Goal: Task Accomplishment & Management: Manage account settings

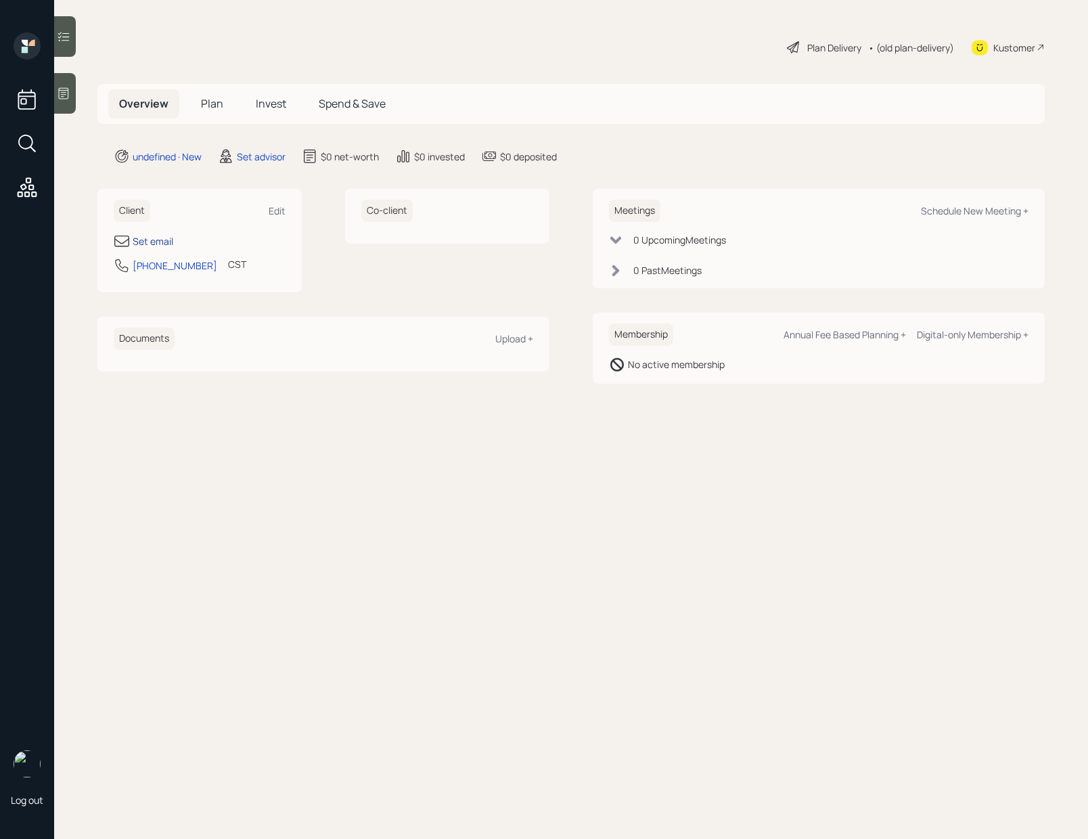
click at [166, 236] on div "Set email" at bounding box center [153, 241] width 41 height 14
select select "America/Chicago"
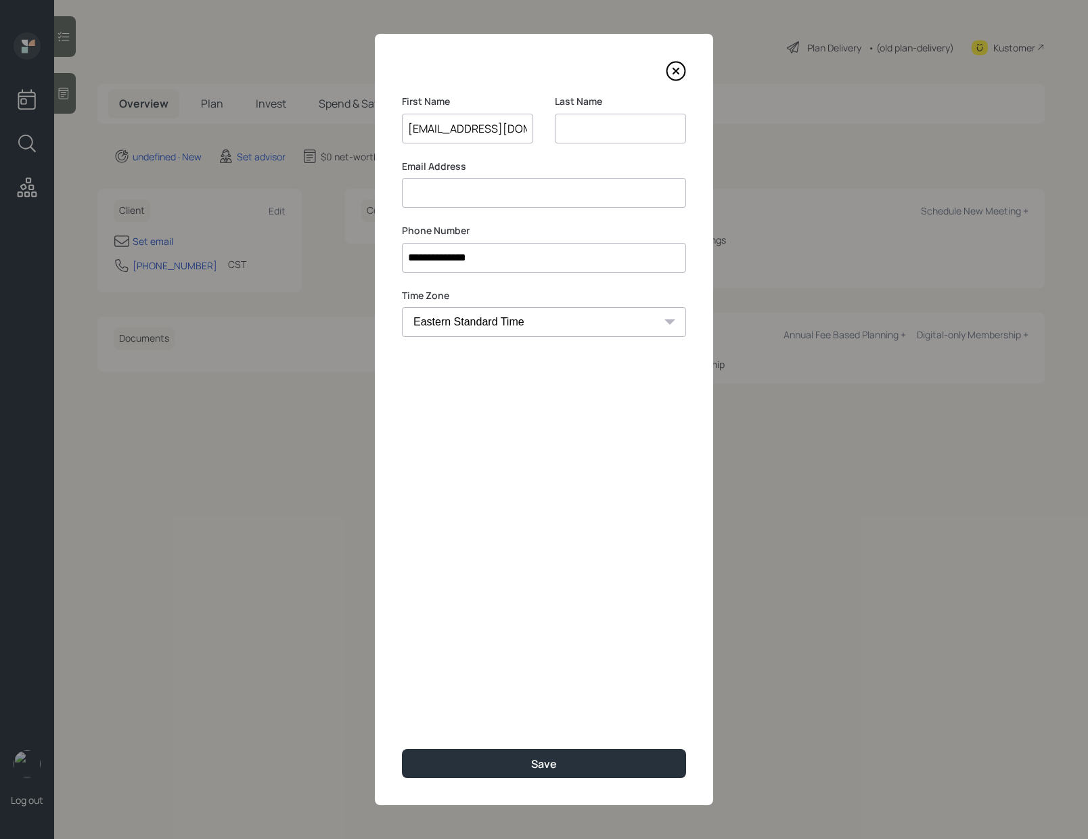
drag, startPoint x: 404, startPoint y: 131, endPoint x: 463, endPoint y: 141, distance: 59.0
click at [463, 141] on input "[EMAIL_ADDRESS][DOMAIN_NAME]" at bounding box center [467, 129] width 131 height 30
type input "[EMAIL_ADDRESS][DOMAIN_NAME]"
click at [418, 199] on input at bounding box center [544, 193] width 284 height 30
paste input "[EMAIL_ADDRESS][DOMAIN_NAME]"
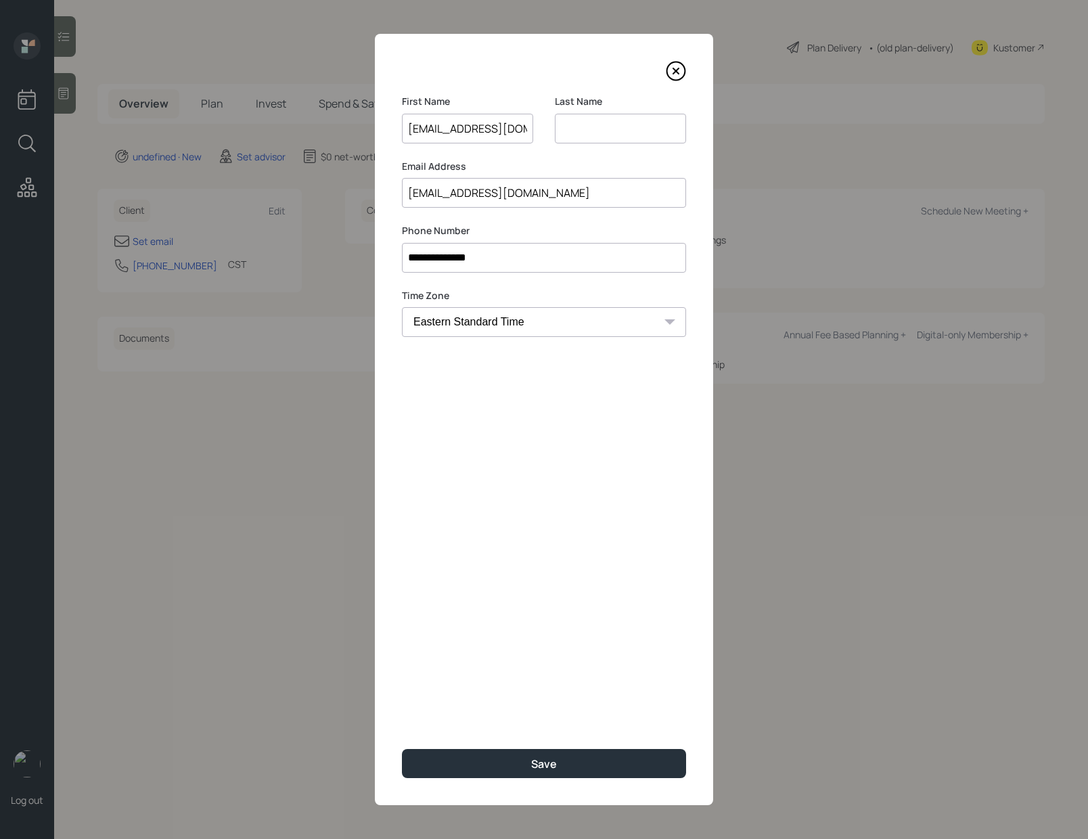
type input "[EMAIL_ADDRESS][DOMAIN_NAME]"
click at [526, 131] on input "[EMAIL_ADDRESS][DOMAIN_NAME]" at bounding box center [467, 129] width 131 height 30
type input "j"
type input "Julia"
click at [586, 122] on input at bounding box center [620, 129] width 131 height 30
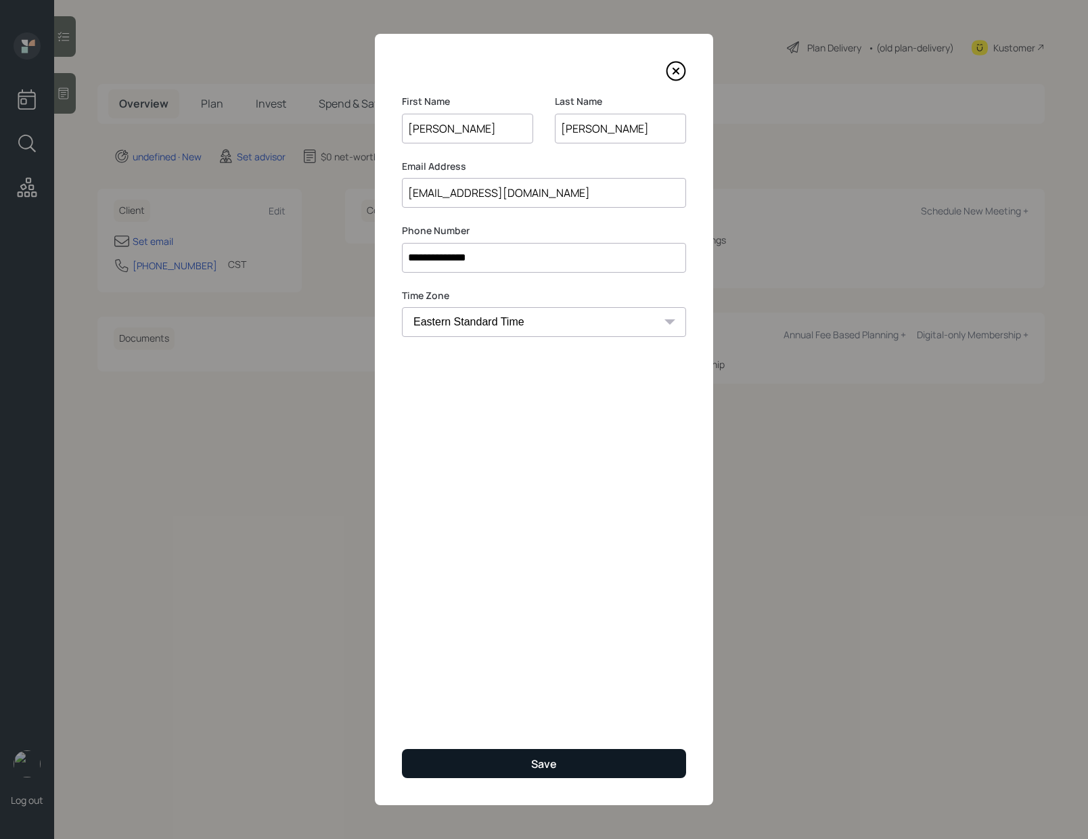
type input "Wright"
click at [615, 763] on button "Save" at bounding box center [544, 763] width 284 height 29
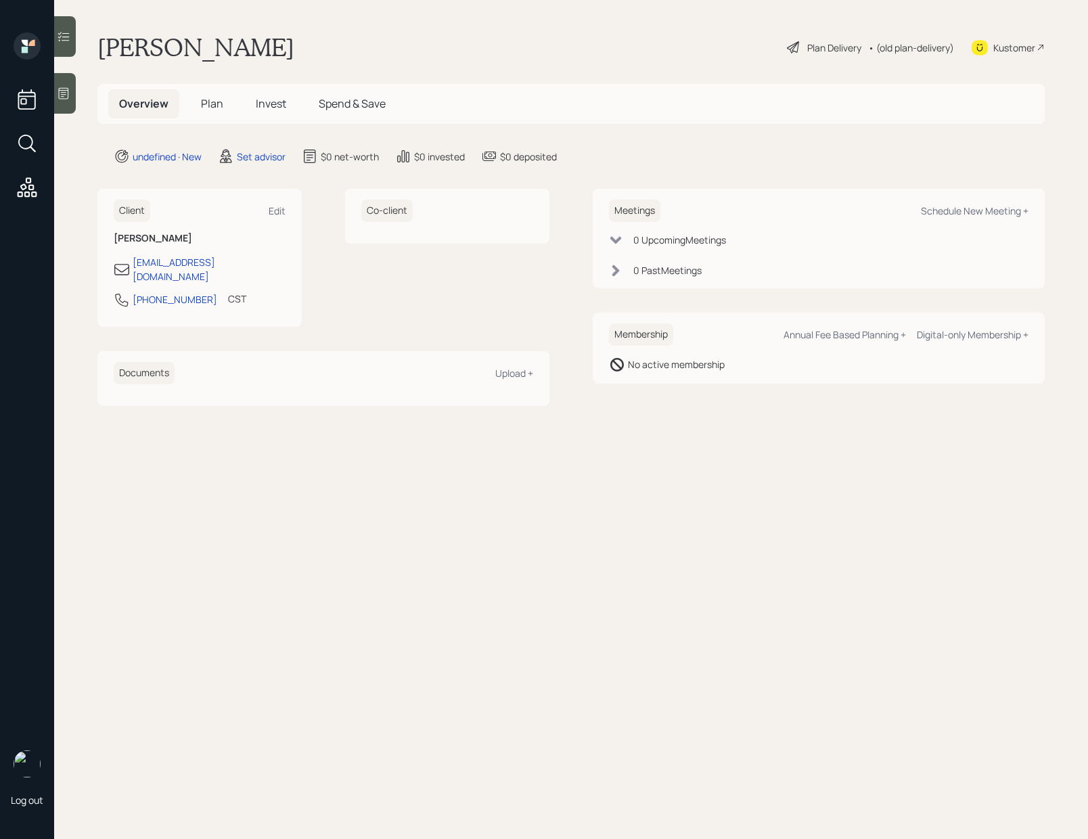
click at [63, 87] on icon at bounding box center [64, 94] width 14 height 14
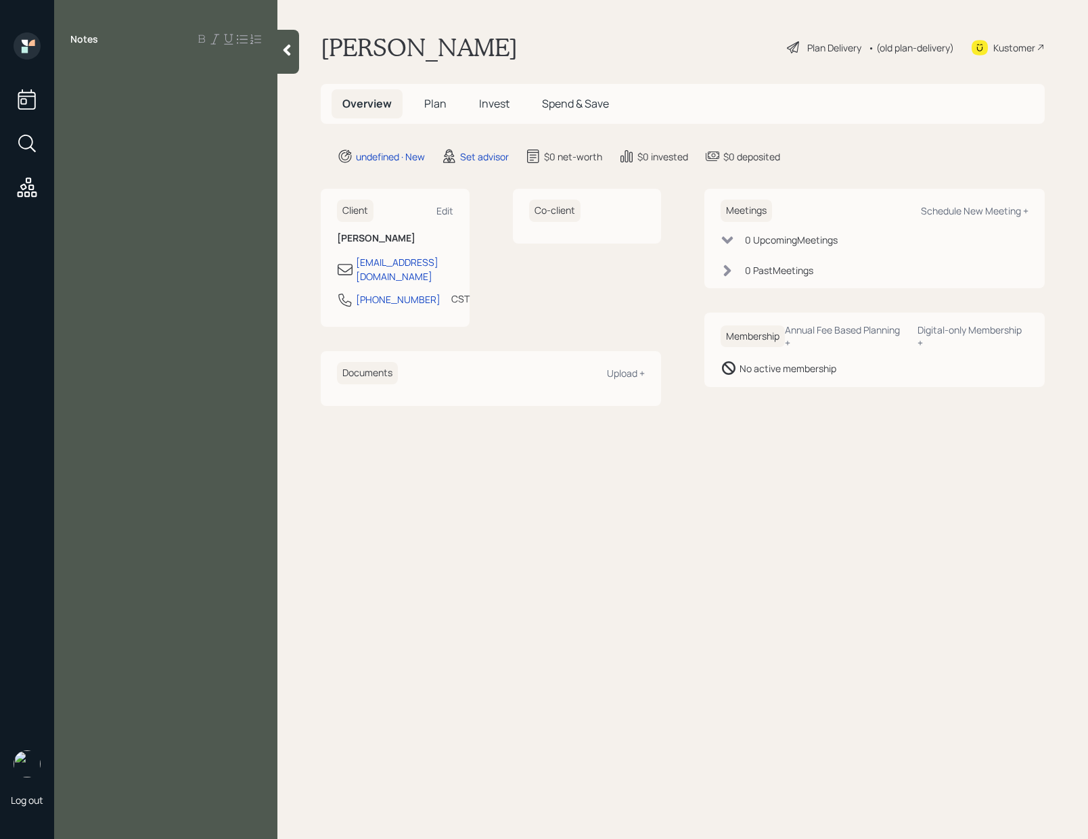
click at [83, 74] on div at bounding box center [165, 69] width 191 height 15
click at [124, 87] on div "retired" at bounding box center [165, 84] width 191 height 15
click at [112, 140] on div at bounding box center [165, 144] width 191 height 15
click at [118, 162] on div "Income" at bounding box center [165, 159] width 191 height 15
click at [141, 173] on span "Husbands inbcome" at bounding box center [117, 173] width 95 height 15
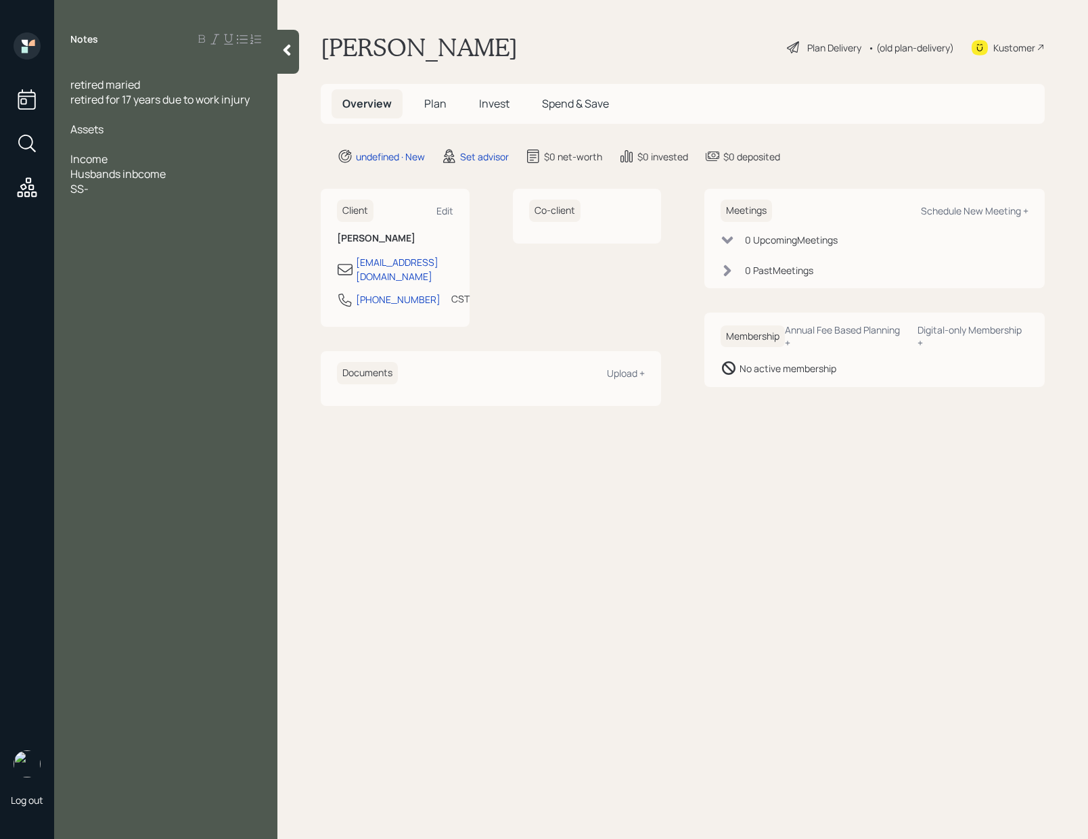
click at [381, 399] on main "Julia Wright Plan Delivery • (old plan-delivery) Kustomer Overview Plan Invest …" at bounding box center [682, 419] width 810 height 839
click at [103, 152] on span "Income" at bounding box center [88, 159] width 37 height 15
click at [100, 148] on div at bounding box center [165, 144] width 191 height 15
click at [72, 145] on span "15k" at bounding box center [78, 144] width 16 height 15
click at [135, 158] on div "CD- 50k" at bounding box center [165, 159] width 191 height 15
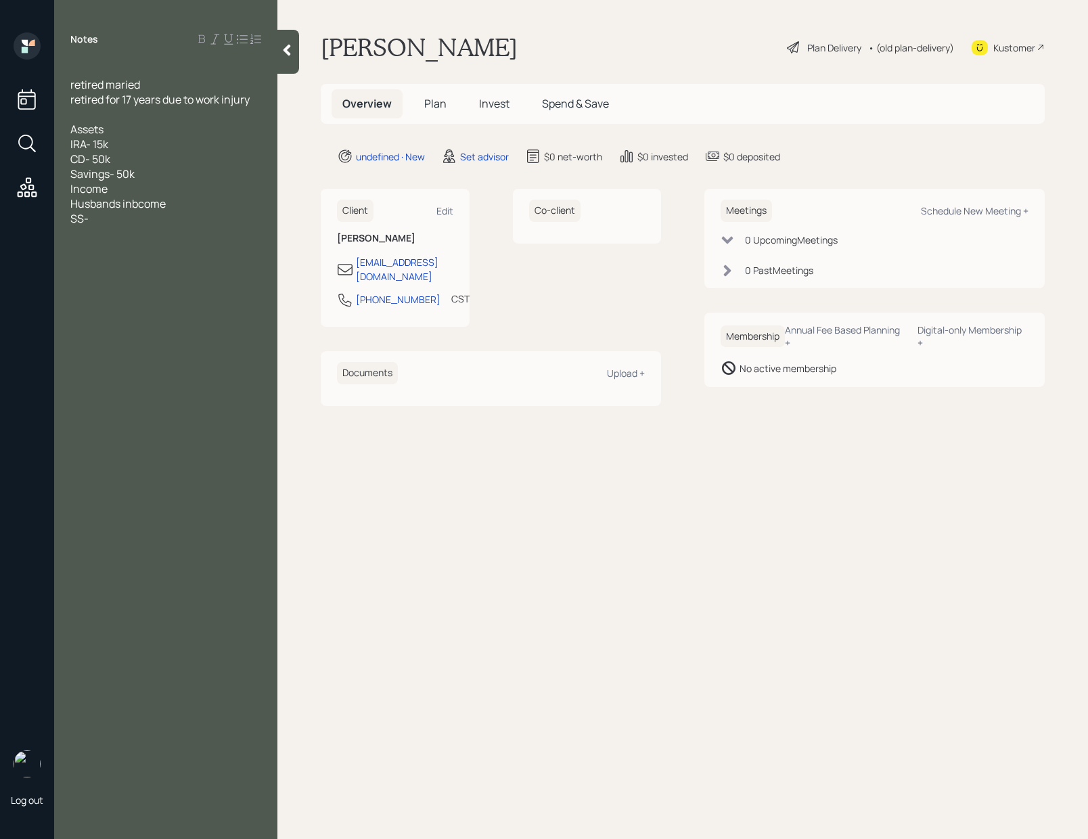
click at [122, 80] on span "retired maried" at bounding box center [105, 84] width 70 height 15
click at [157, 179] on div "Savings- 50k" at bounding box center [165, 173] width 191 height 15
click at [72, 202] on span "current employer- 50k" at bounding box center [125, 203] width 111 height 15
click at [150, 218] on div "Income" at bounding box center [165, 218] width 191 height 15
click at [139, 231] on span "Husbands inbcome" at bounding box center [117, 233] width 95 height 15
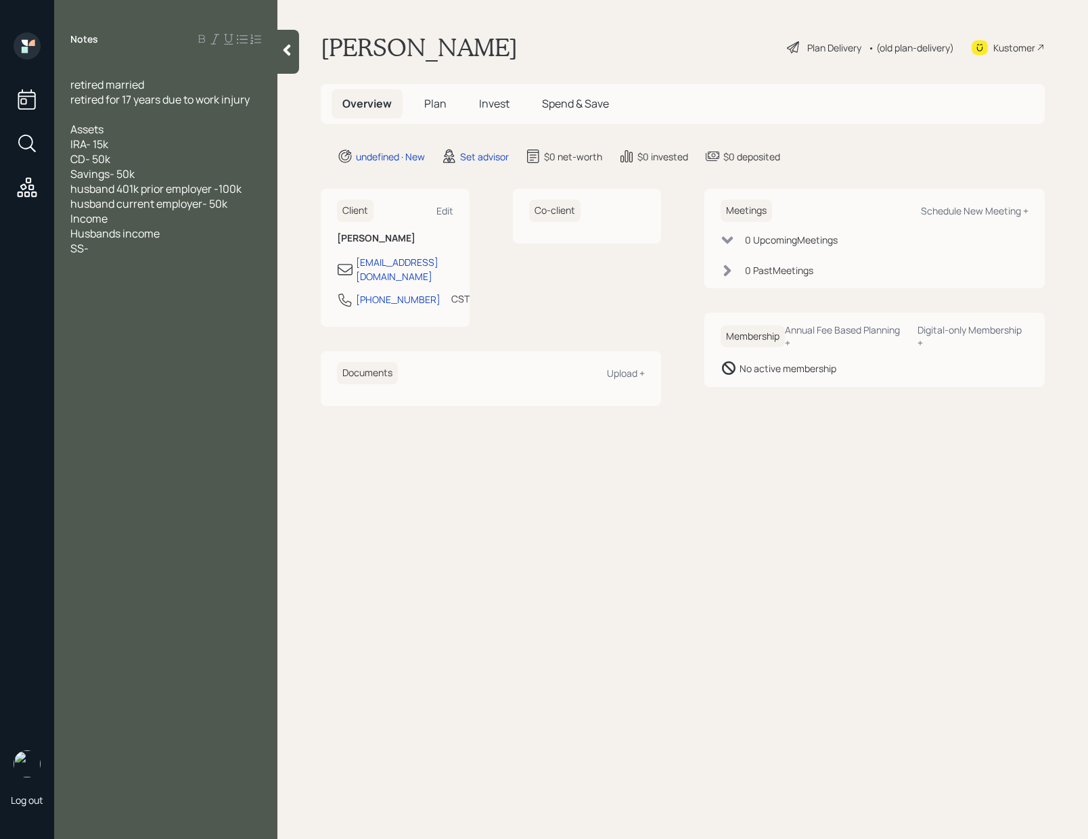
click at [180, 236] on div "Husbands income" at bounding box center [165, 233] width 191 height 15
click at [157, 112] on div at bounding box center [165, 114] width 191 height 15
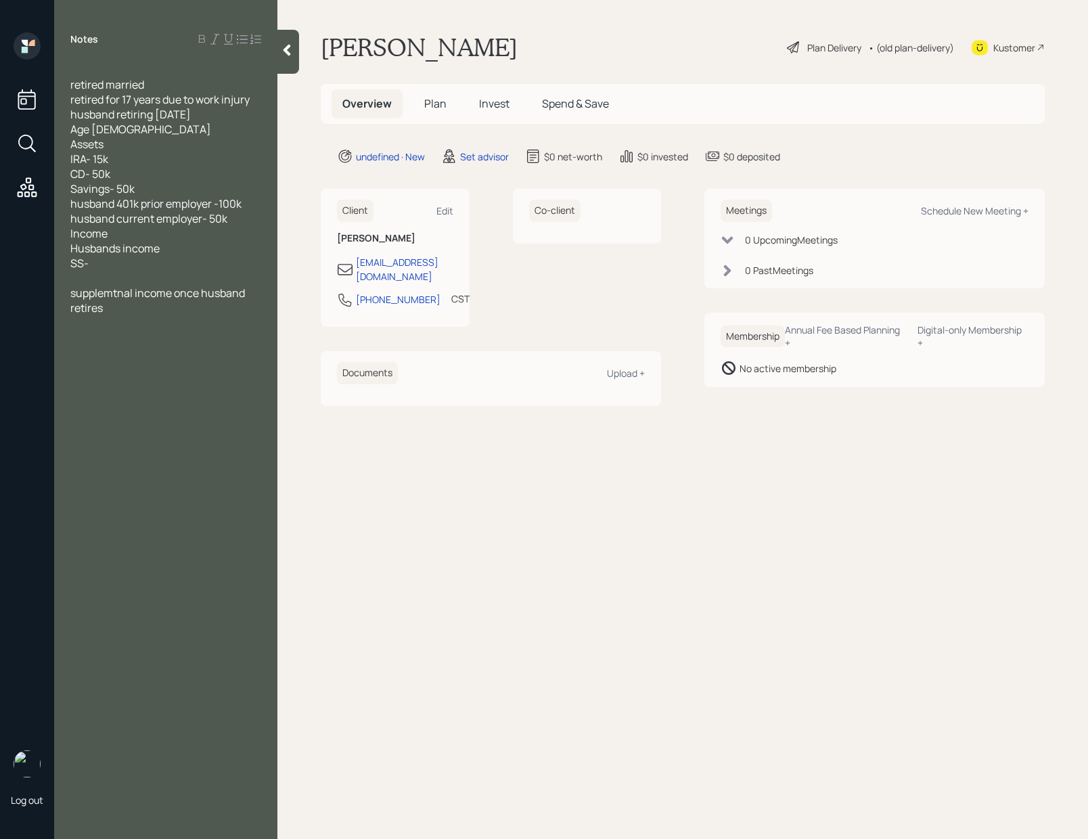
click at [69, 129] on div "retired married retired for 17 years due to work injury husband retiring within…" at bounding box center [165, 188] width 223 height 253
click at [72, 130] on span "Age 68" at bounding box center [140, 129] width 141 height 15
click at [167, 129] on div "Jameas Age 68" at bounding box center [165, 137] width 191 height 30
click at [239, 114] on div "husband retiring within 2 years" at bounding box center [165, 114] width 191 height 15
click at [197, 87] on div "retired married" at bounding box center [165, 84] width 191 height 15
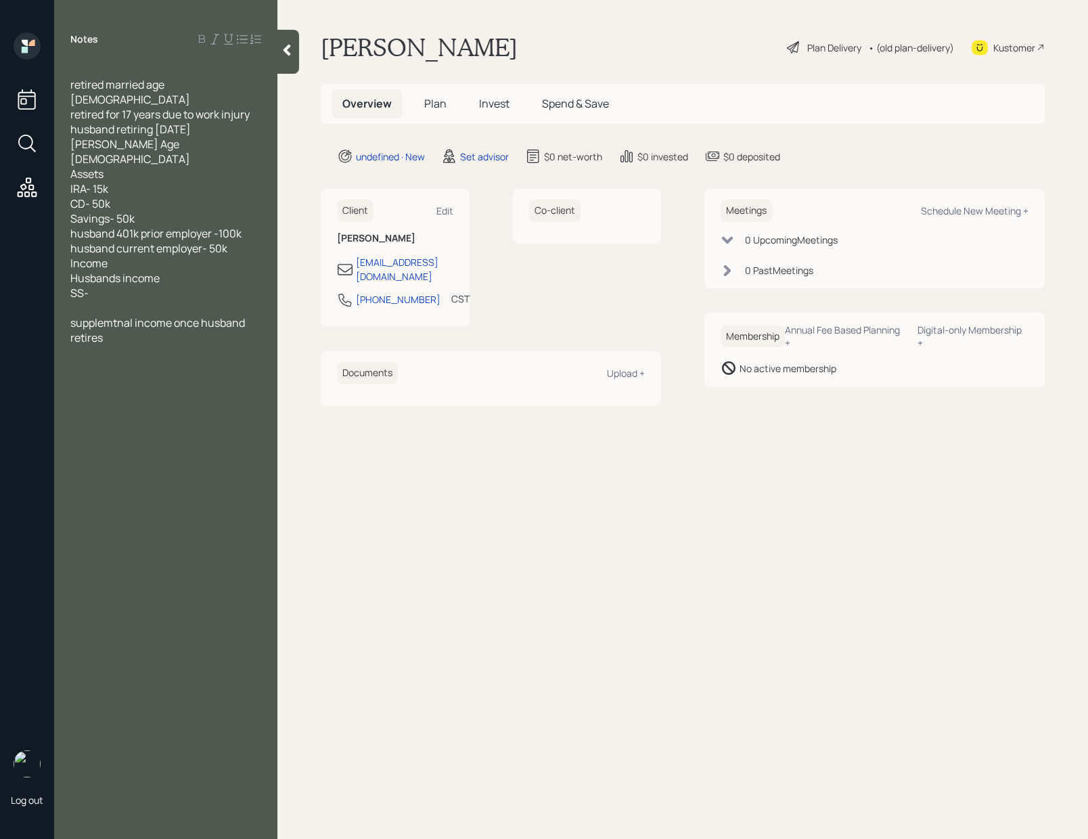
click at [235, 241] on div "husband current employer- 50k" at bounding box center [165, 248] width 191 height 15
click at [187, 285] on div "Husbands income" at bounding box center [165, 292] width 191 height 15
click at [106, 300] on div "SS-" at bounding box center [165, 307] width 191 height 15
click at [260, 375] on div "supplemental income once husband retires" at bounding box center [165, 390] width 191 height 30
click at [152, 375] on div "supplemental income once husband retires" at bounding box center [165, 390] width 191 height 30
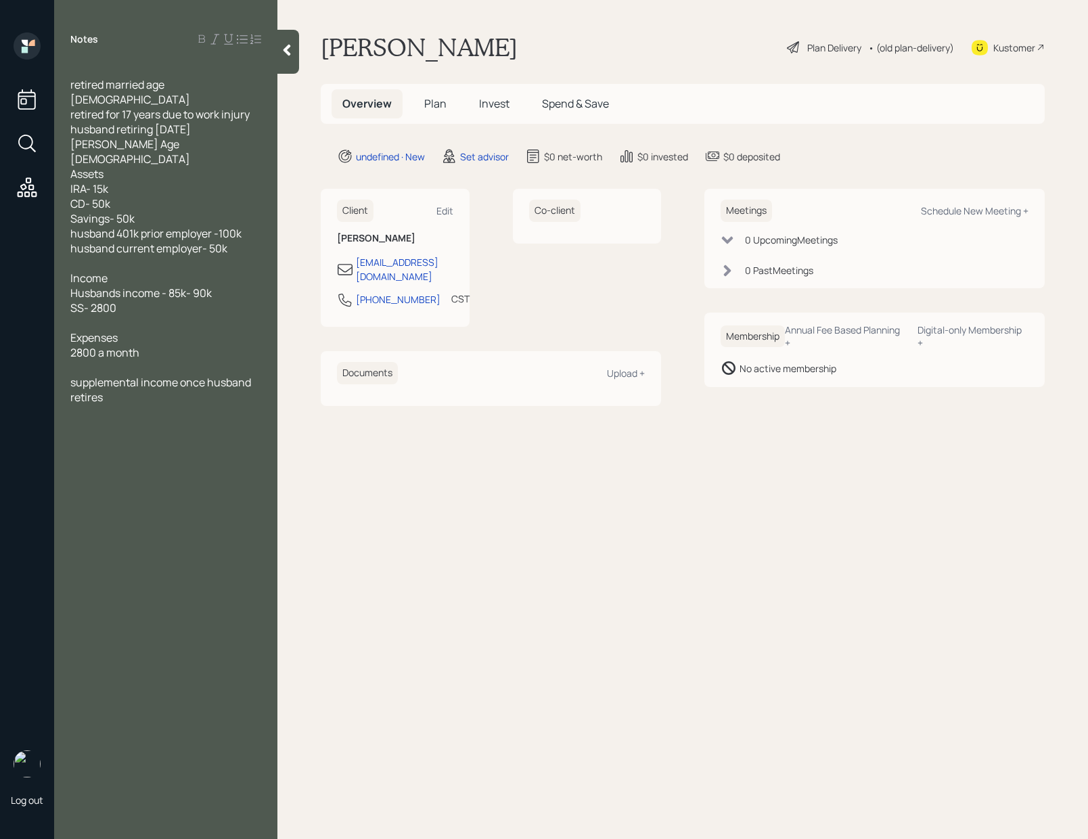
click at [103, 137] on span "Jameas Age 68" at bounding box center [130, 152] width 120 height 30
click at [122, 375] on div "supplemental income once husband retires" at bounding box center [165, 390] width 191 height 30
click at [118, 360] on div at bounding box center [165, 367] width 191 height 15
click at [155, 449] on div "tax strategy" at bounding box center [165, 456] width 191 height 15
click at [986, 210] on div "Schedule New Meeting +" at bounding box center [975, 210] width 108 height 13
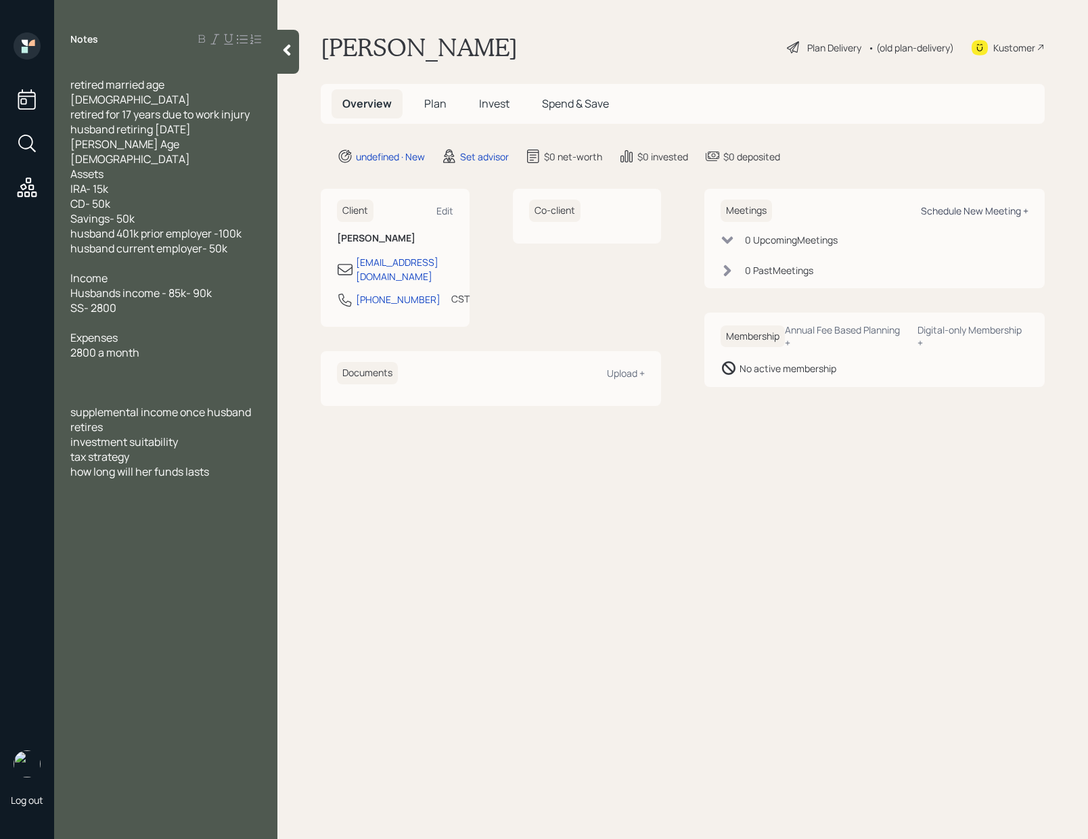
select select "round-robin"
click at [290, 57] on div at bounding box center [288, 52] width 22 height 44
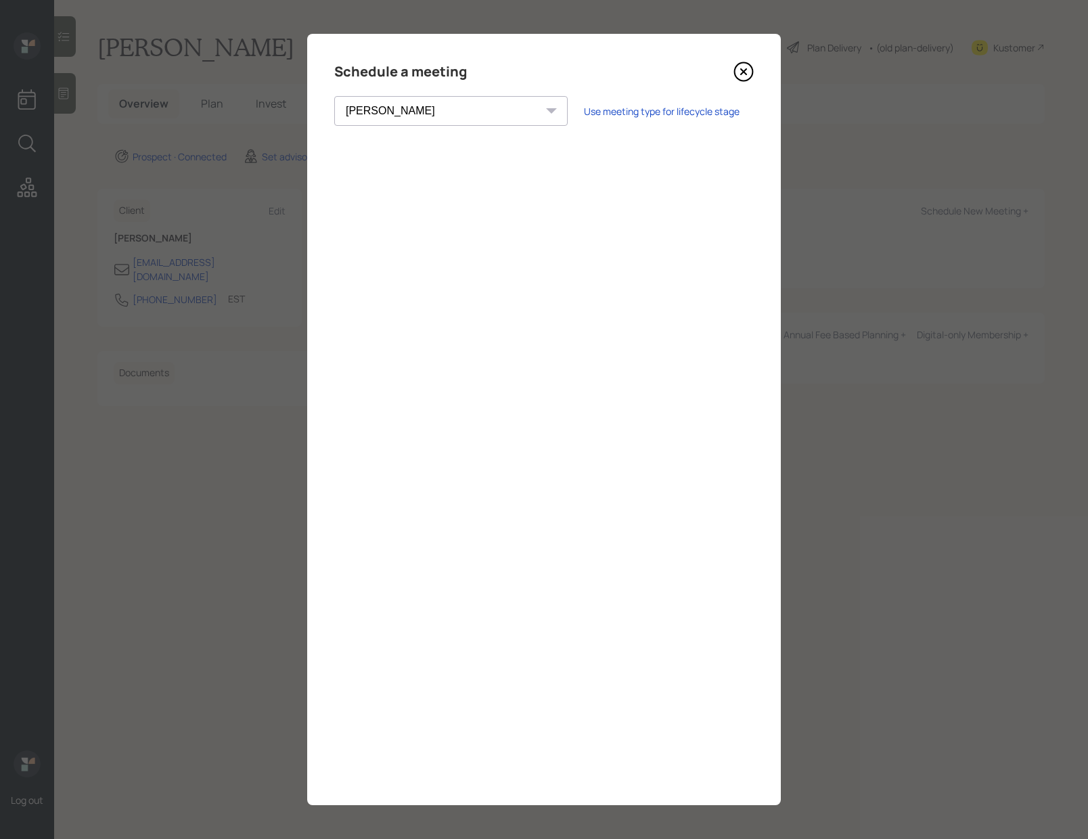
select select "round-robin"
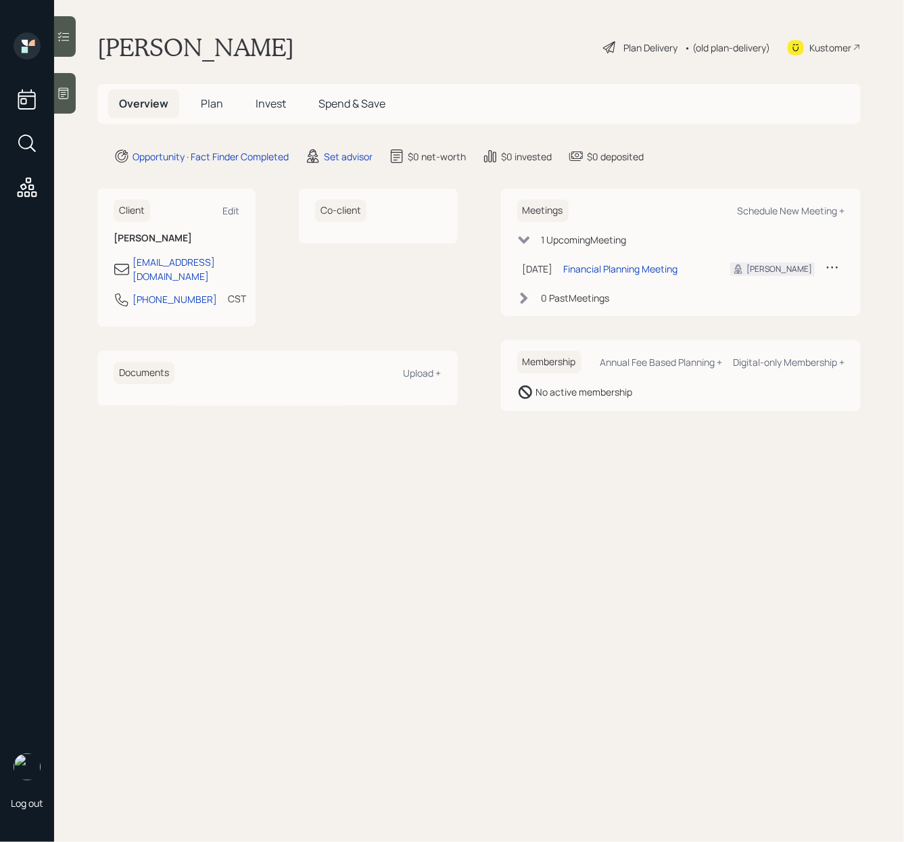
click at [64, 97] on icon at bounding box center [64, 94] width 14 height 14
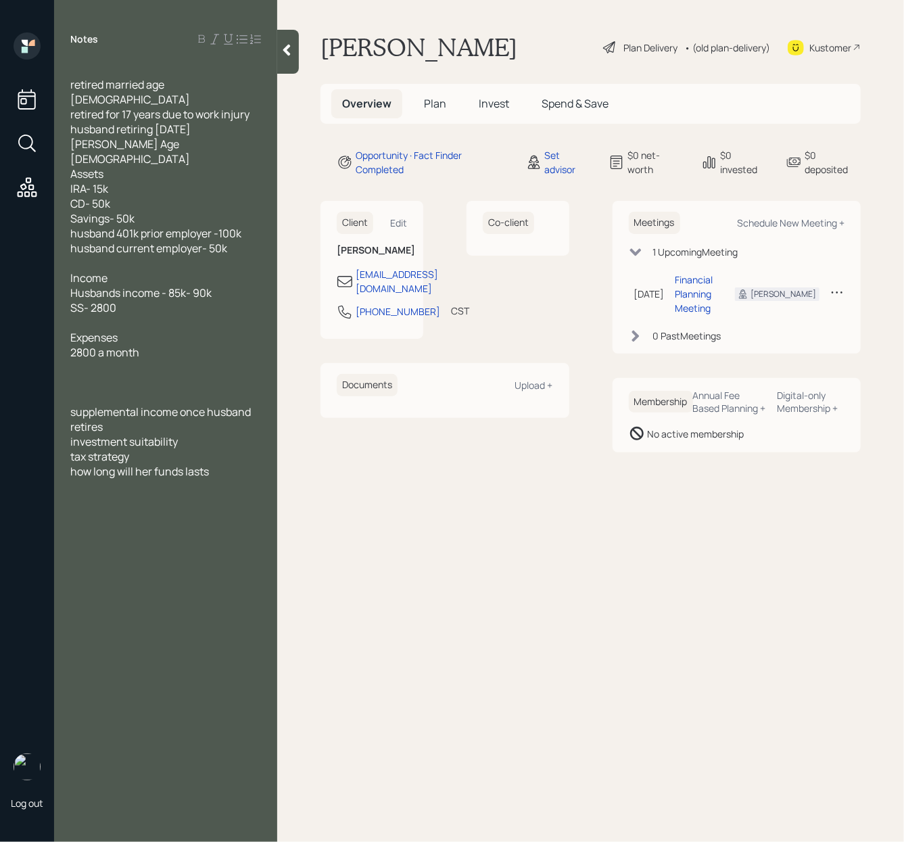
click at [287, 45] on icon at bounding box center [287, 50] width 14 height 14
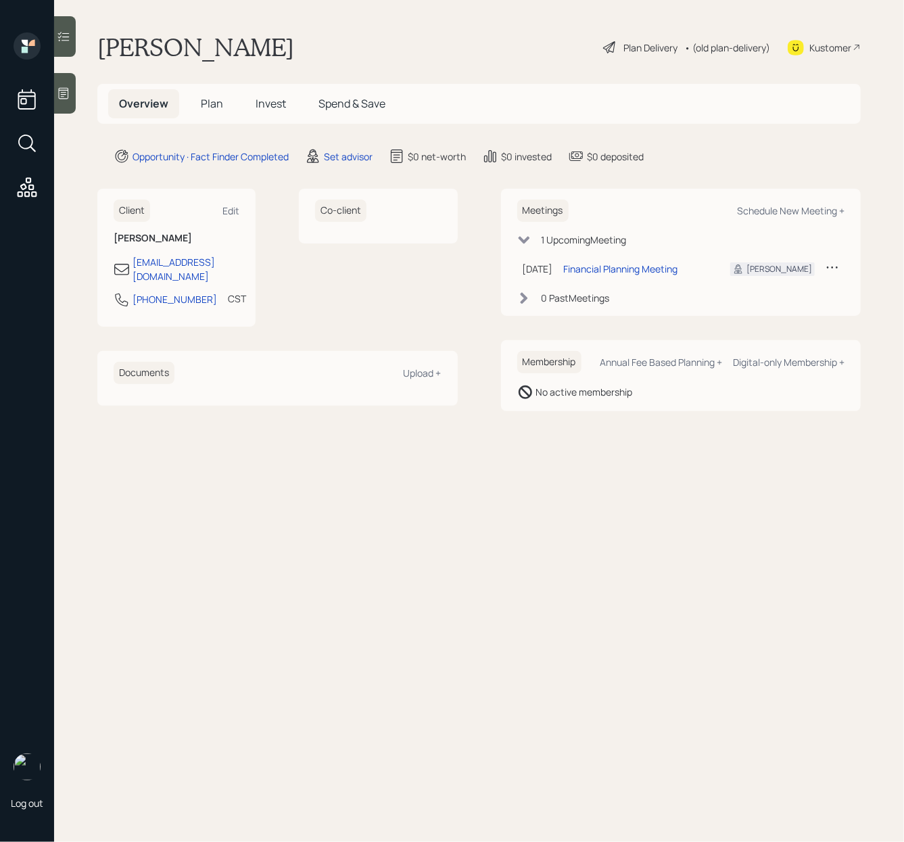
click at [60, 85] on div at bounding box center [65, 93] width 22 height 41
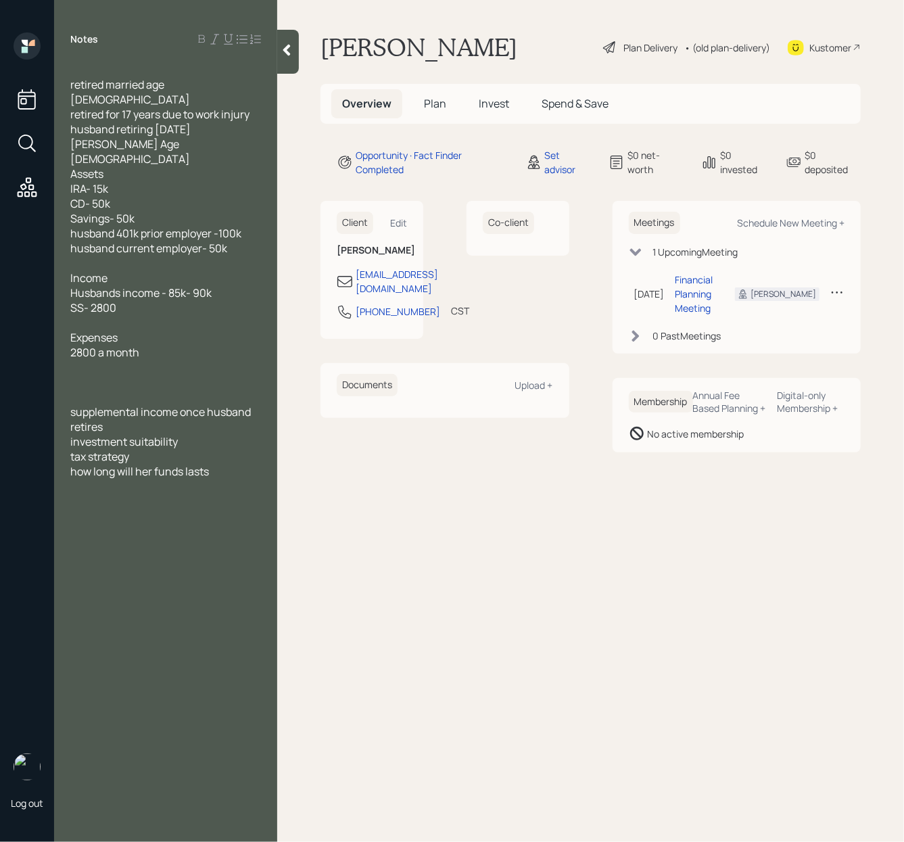
click at [292, 44] on icon at bounding box center [287, 50] width 14 height 14
